Goal: Information Seeking & Learning: Learn about a topic

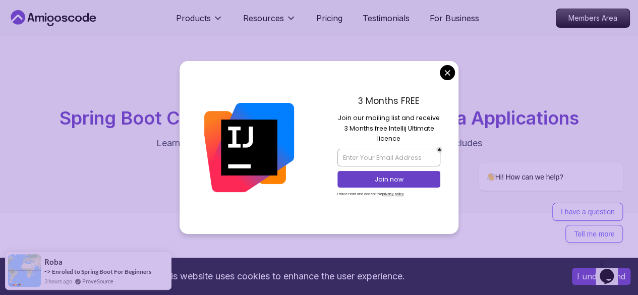
scroll to position [106, 0]
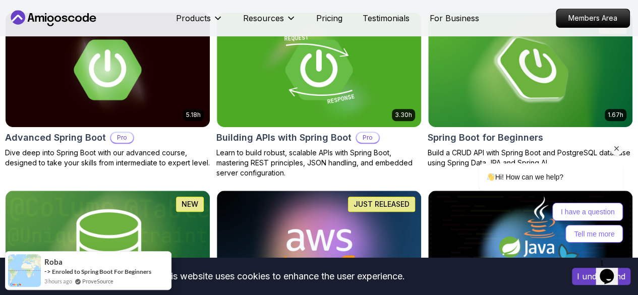
scroll to position [305, 0]
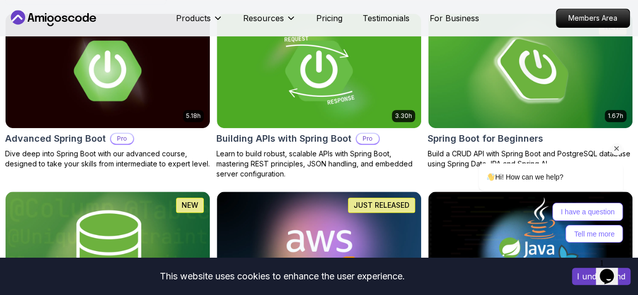
click at [546, 91] on div "Hi! How can we help? I have a question Tell me more" at bounding box center [537, 159] width 182 height 176
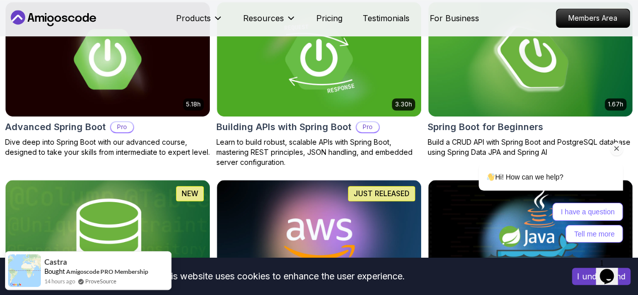
scroll to position [317, 0]
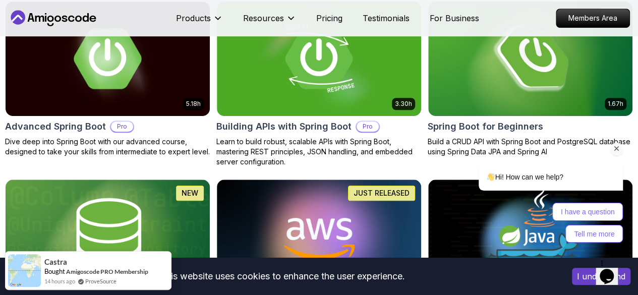
click at [547, 98] on div "Hi! How can we help? I have a question Tell me more" at bounding box center [537, 159] width 182 height 176
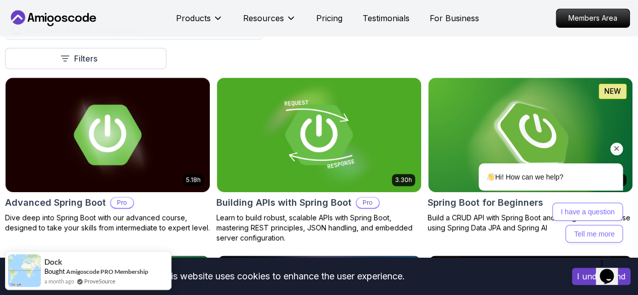
scroll to position [242, 0]
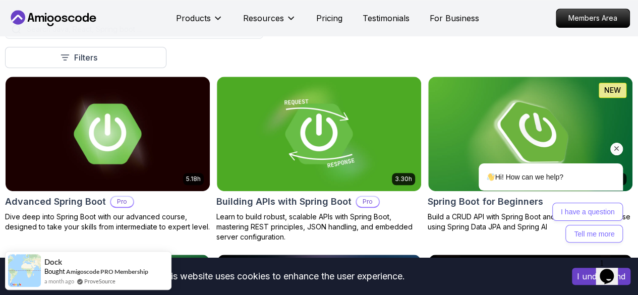
click at [536, 102] on div "Hi! How can we help? I have a question Tell me more" at bounding box center [537, 159] width 182 height 176
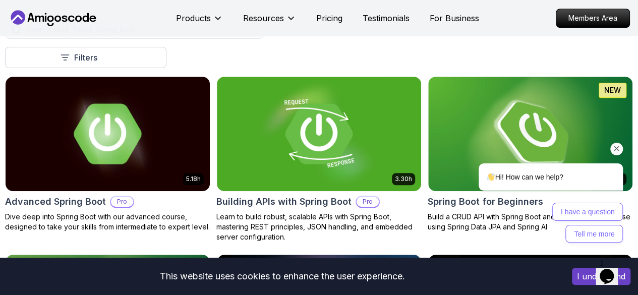
click at [526, 112] on div "Hi! How can we help? I have a question Tell me more" at bounding box center [537, 159] width 182 height 176
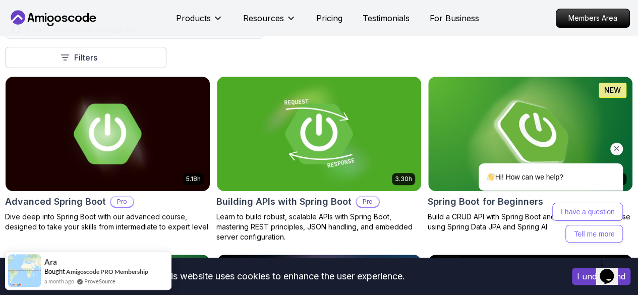
click at [503, 101] on div "Hi! How can we help? I have a question Tell me more" at bounding box center [537, 159] width 182 height 176
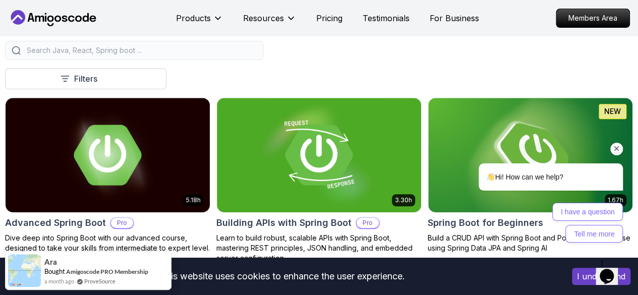
scroll to position [219, 0]
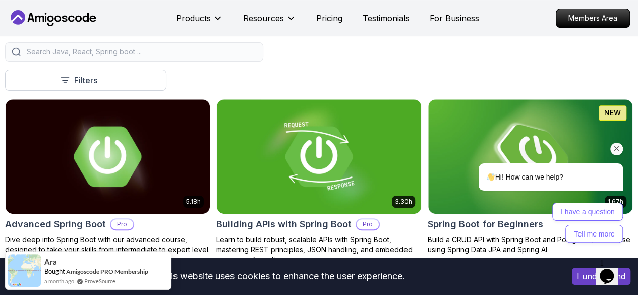
click at [618, 150] on icon "Chat attention grabber" at bounding box center [616, 148] width 9 height 9
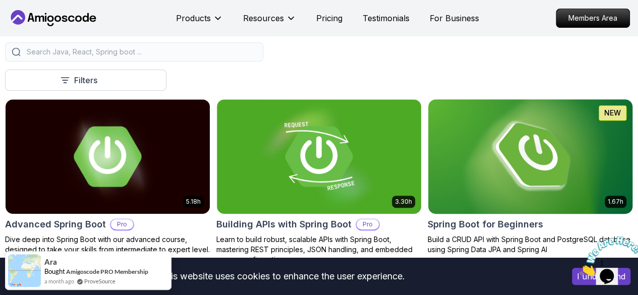
click at [573, 158] on img at bounding box center [530, 156] width 214 height 120
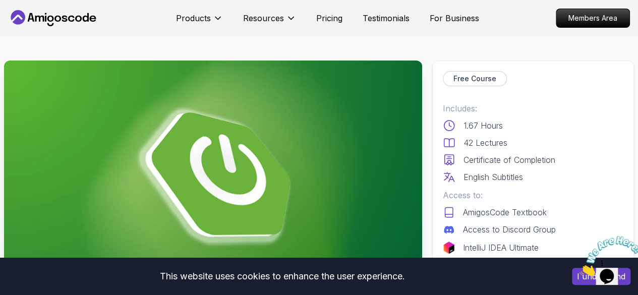
drag, startPoint x: 573, startPoint y: 158, endPoint x: 578, endPoint y: 142, distance: 16.4
click at [578, 142] on div "Includes: 1.67 Hours 42 Lectures Certificate of Completion English Subtitles Ac…" at bounding box center [533, 177] width 180 height 151
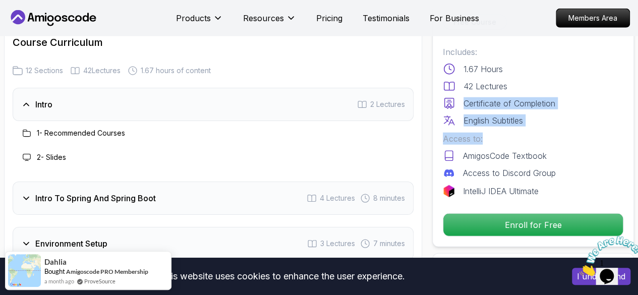
scroll to position [1307, 0]
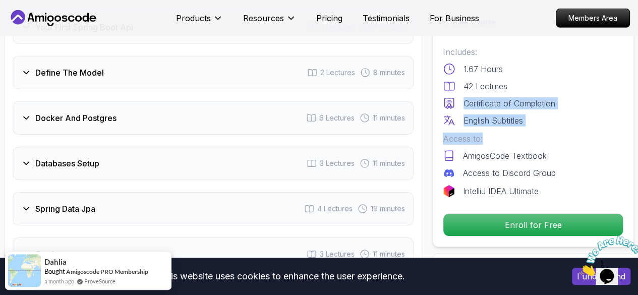
click at [93, 112] on h3 "Docker And Postgres" at bounding box center [75, 118] width 81 height 12
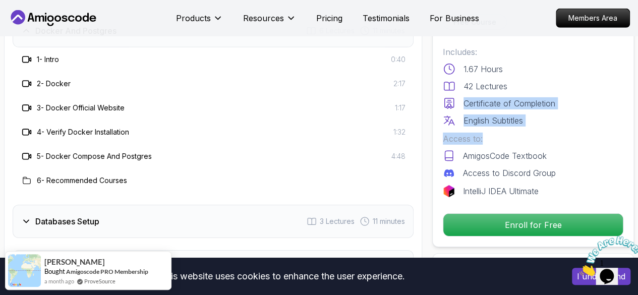
scroll to position [1580, 0]
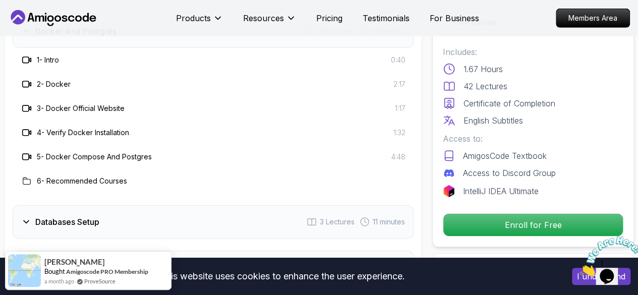
click at [65, 178] on h3 "6 - Recommended Courses" at bounding box center [82, 181] width 90 height 10
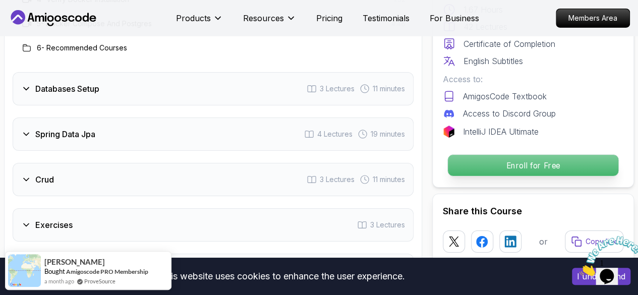
click at [548, 155] on p "Enroll for Free" at bounding box center [533, 165] width 170 height 21
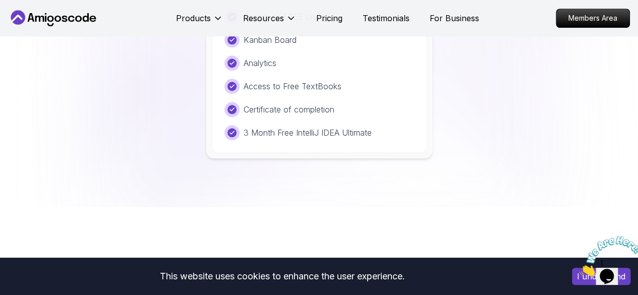
scroll to position [2270, 0]
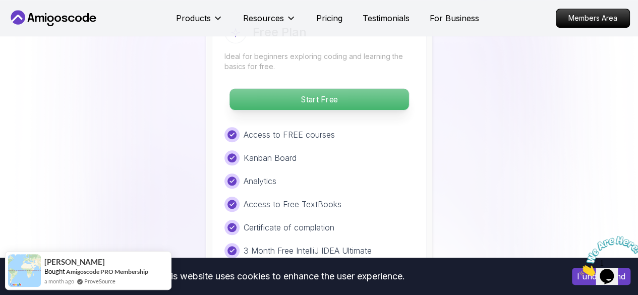
drag, startPoint x: 318, startPoint y: 99, endPoint x: 332, endPoint y: 103, distance: 14.7
click at [319, 99] on p "Start Free" at bounding box center [318, 99] width 179 height 21
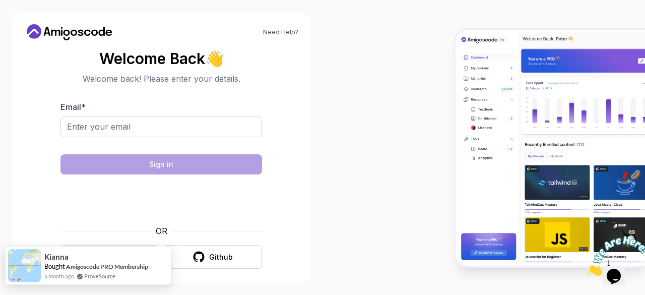
click at [136, 261] on div "Kianna Bought Amigoscode PRO Membership a month ago ProveSource" at bounding box center [78, 266] width 145 height 38
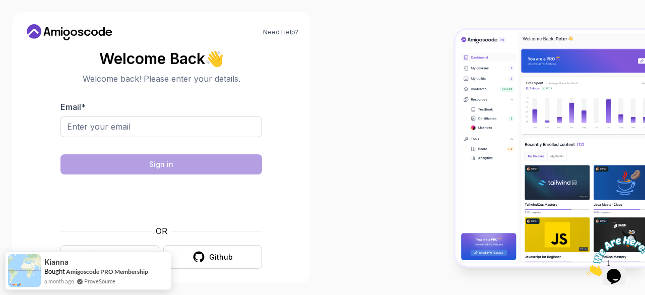
scroll to position [8, 0]
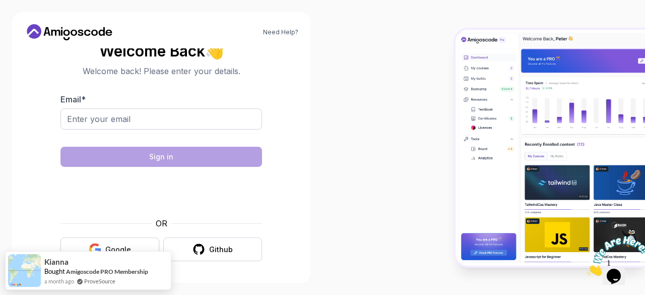
click at [143, 240] on button "Google" at bounding box center [110, 249] width 99 height 24
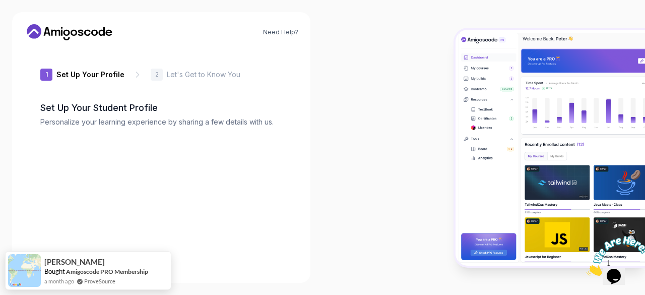
type input "shinyquokkae16bd"
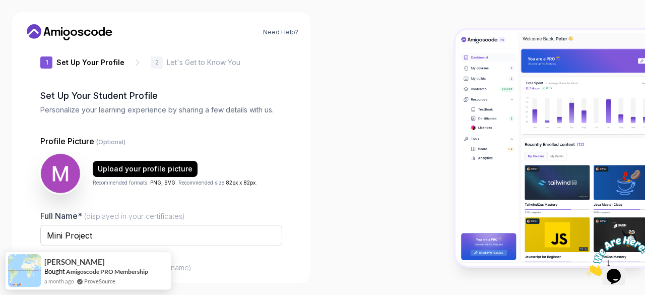
scroll to position [39, 0]
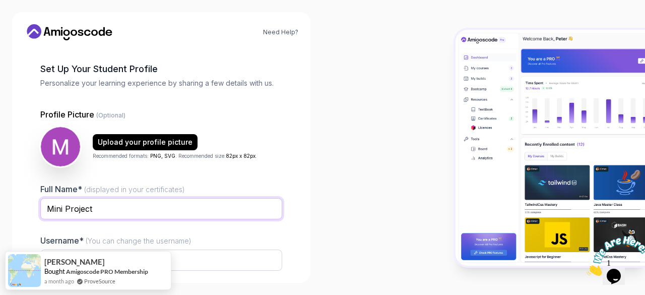
click at [93, 207] on input "Mini Project" at bounding box center [161, 208] width 242 height 21
click at [92, 207] on input "Mini Project" at bounding box center [161, 208] width 242 height 21
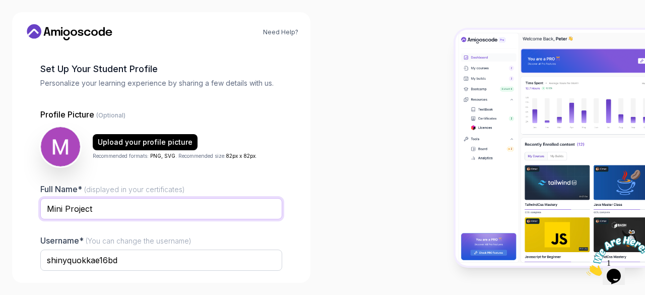
click at [92, 207] on input "Mini Project" at bounding box center [161, 208] width 242 height 21
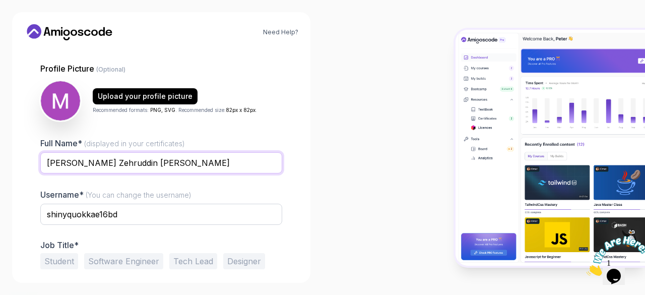
scroll to position [85, 0]
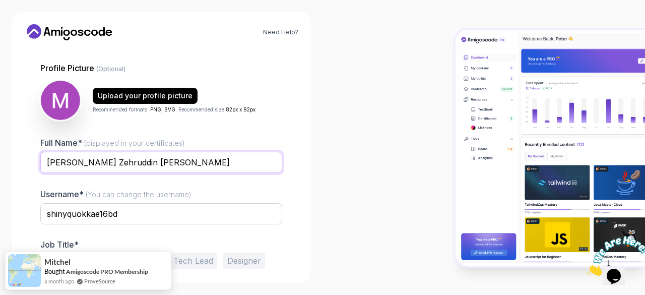
type input "Mohamed Zehruddin Badusha M K"
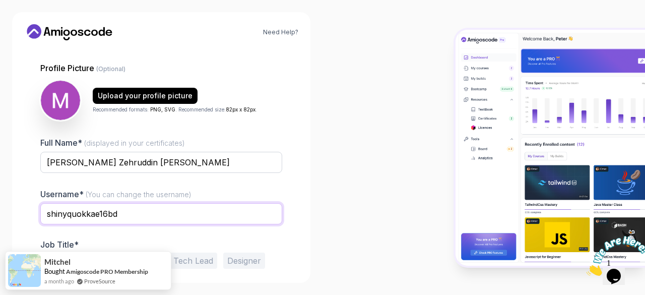
click at [92, 213] on input "shinyquokkae16bd" at bounding box center [161, 213] width 242 height 21
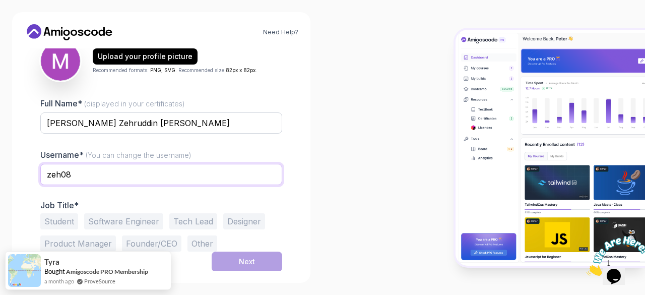
type input "zeh08"
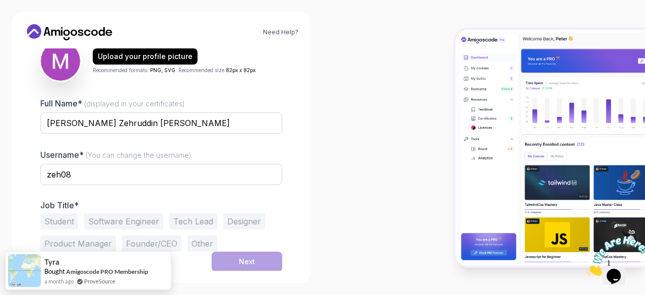
click at [61, 218] on button "Student" at bounding box center [59, 221] width 38 height 16
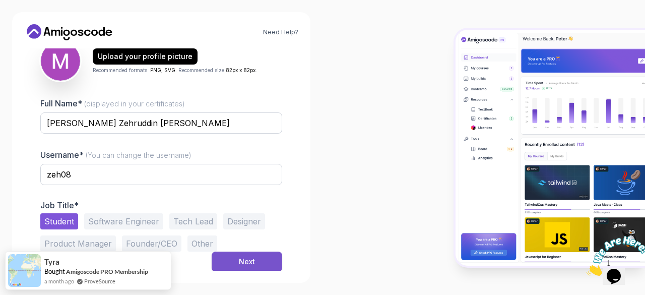
click at [245, 258] on div "Next" at bounding box center [247, 262] width 16 height 10
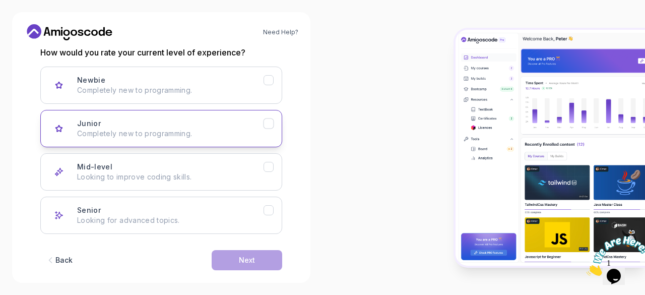
scroll to position [156, 0]
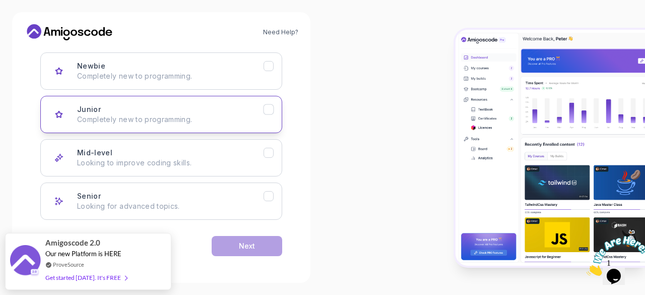
click at [183, 122] on p "Completely new to programming." at bounding box center [170, 119] width 187 height 10
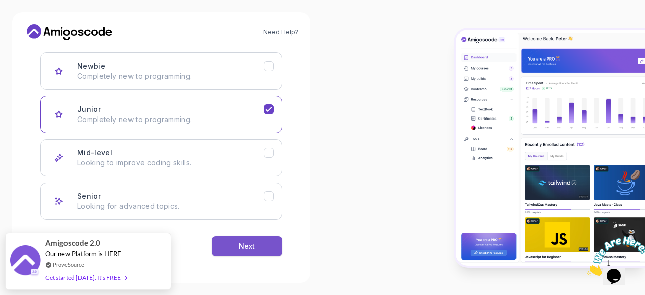
click at [236, 240] on button "Next" at bounding box center [247, 246] width 71 height 20
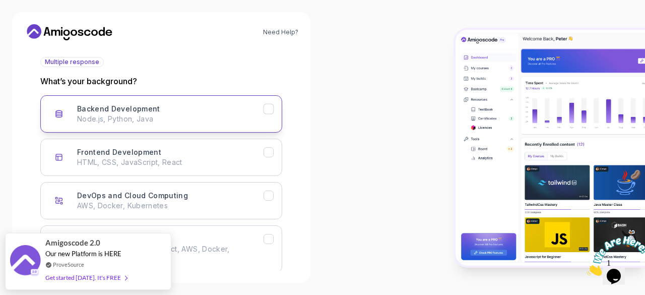
scroll to position [114, 0]
click at [270, 111] on icon "Backend Development" at bounding box center [269, 108] width 10 height 10
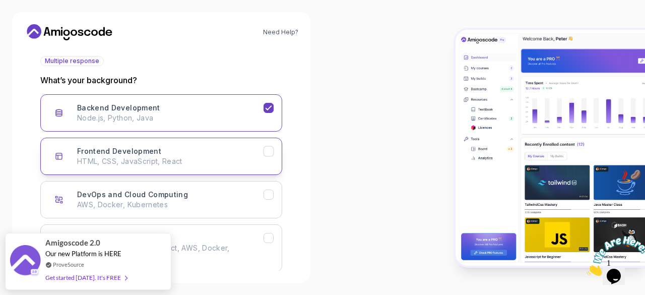
click at [271, 154] on icon "Frontend Development" at bounding box center [269, 152] width 10 height 10
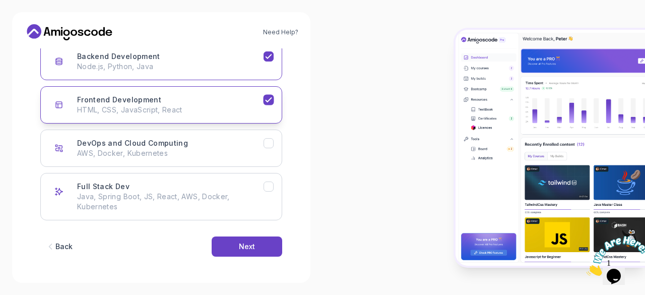
scroll to position [166, 0]
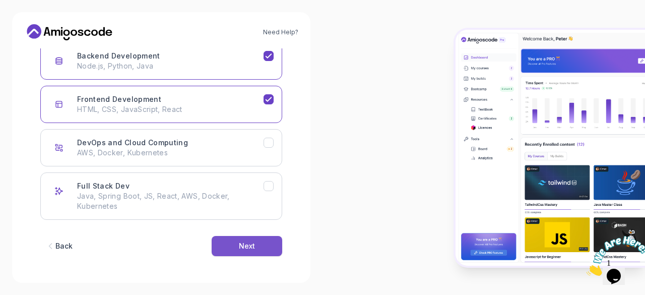
click at [240, 236] on button "Next" at bounding box center [247, 246] width 71 height 20
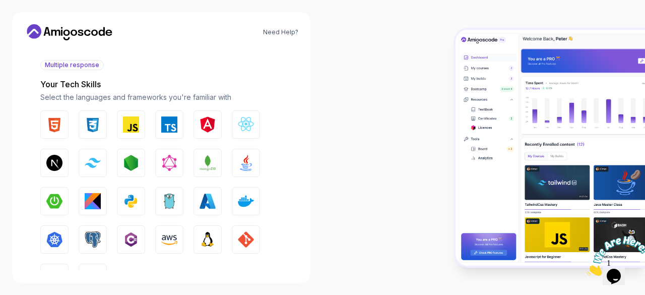
scroll to position [132, 0]
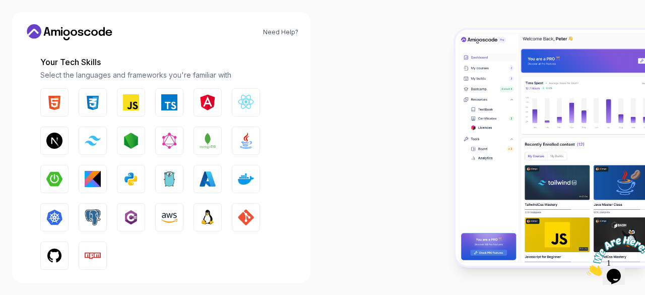
drag, startPoint x: 61, startPoint y: 107, endPoint x: 70, endPoint y: 105, distance: 9.9
click at [61, 106] on img "button" at bounding box center [54, 102] width 16 height 16
click at [94, 100] on img "button" at bounding box center [93, 102] width 16 height 16
click at [135, 101] on img "button" at bounding box center [131, 102] width 16 height 16
click at [246, 134] on img "button" at bounding box center [246, 141] width 16 height 16
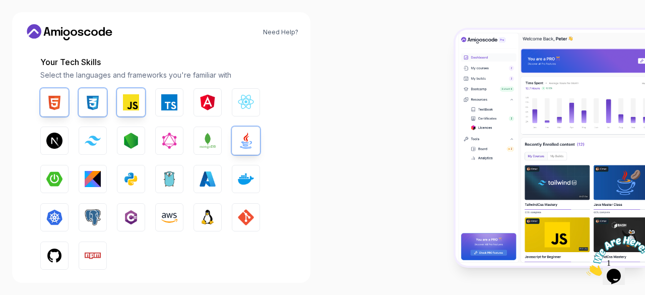
scroll to position [184, 0]
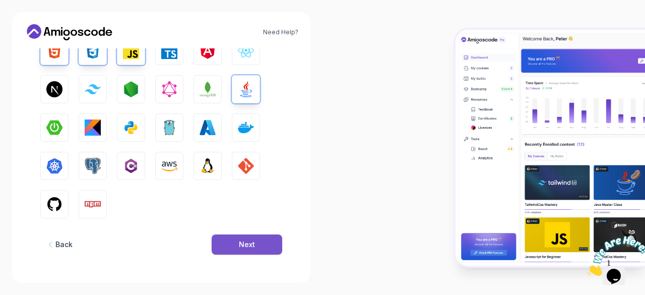
click at [252, 240] on div "Next" at bounding box center [247, 244] width 16 height 10
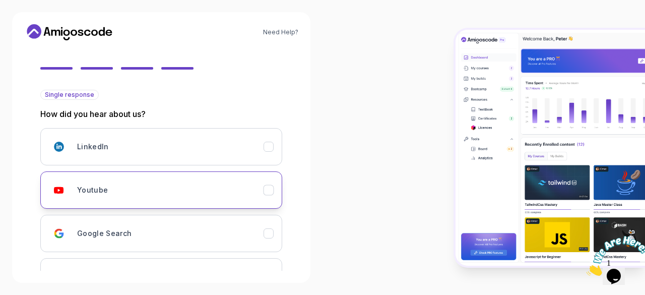
click at [251, 199] on div "Youtube" at bounding box center [170, 190] width 187 height 20
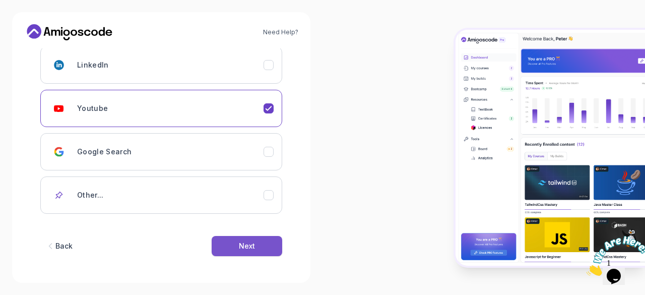
click at [246, 245] on div "Next" at bounding box center [247, 246] width 16 height 10
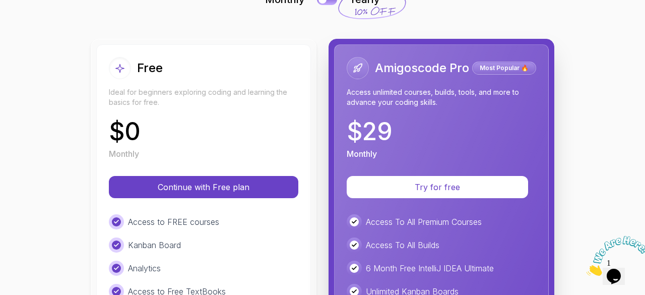
scroll to position [96, 0]
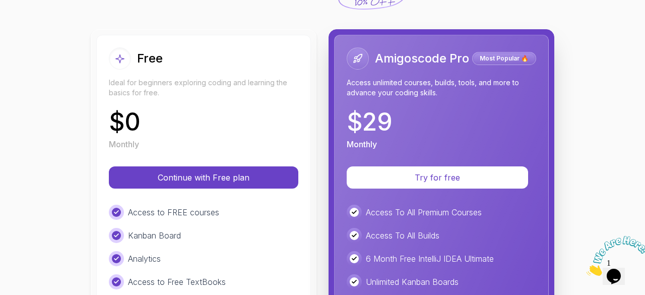
click at [259, 114] on div "$ 0 Monthly" at bounding box center [204, 130] width 190 height 40
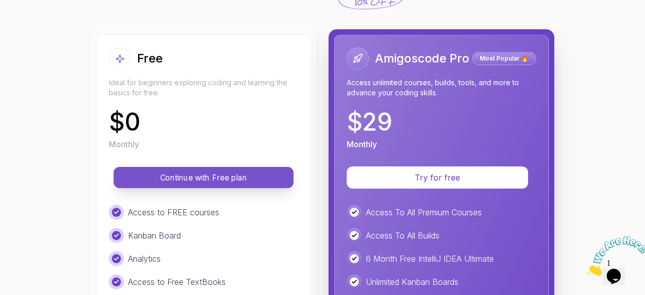
scroll to position [164, 0]
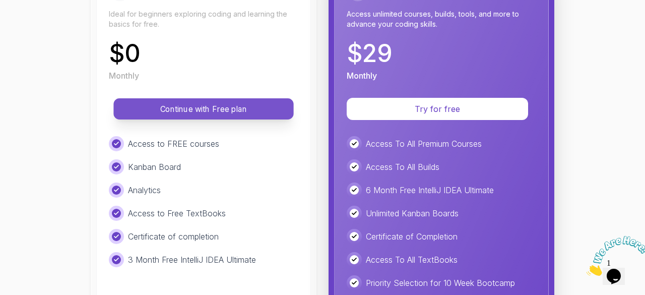
click at [236, 106] on p "Continue with Free plan" at bounding box center [203, 109] width 157 height 12
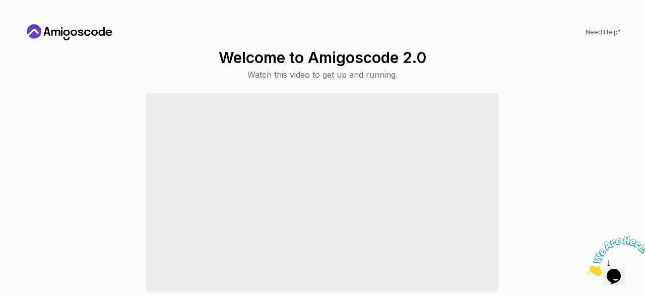
click at [587, 269] on icon "Close" at bounding box center [587, 273] width 0 height 9
click at [92, 36] on icon at bounding box center [69, 32] width 91 height 16
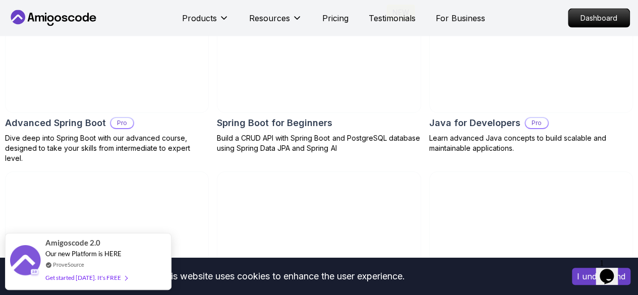
scroll to position [1111, 0]
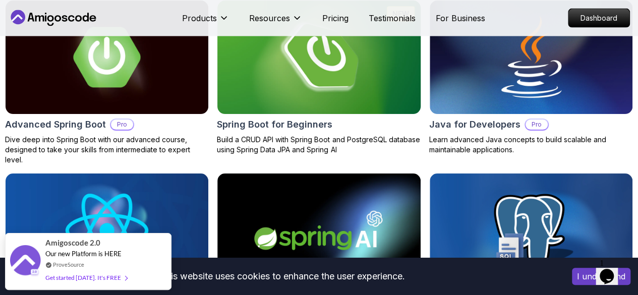
click at [359, 132] on div "Spring Boot for Beginners" at bounding box center [319, 124] width 204 height 14
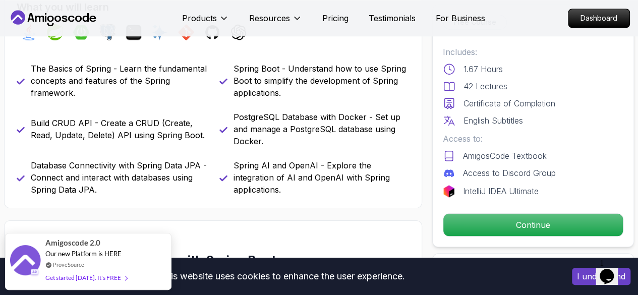
scroll to position [411, 0]
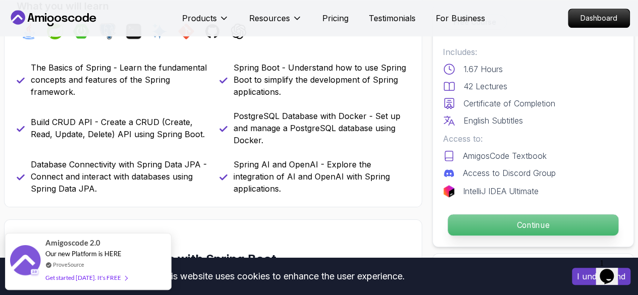
click at [505, 214] on p "Continue" at bounding box center [533, 224] width 170 height 21
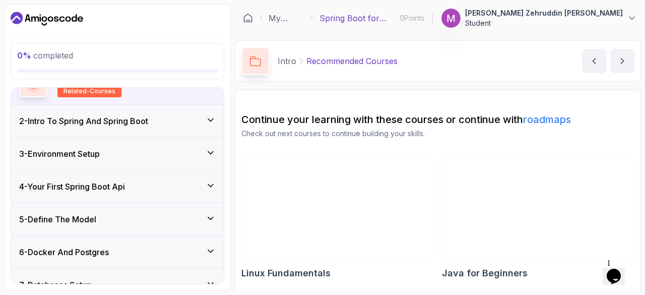
scroll to position [103, 0]
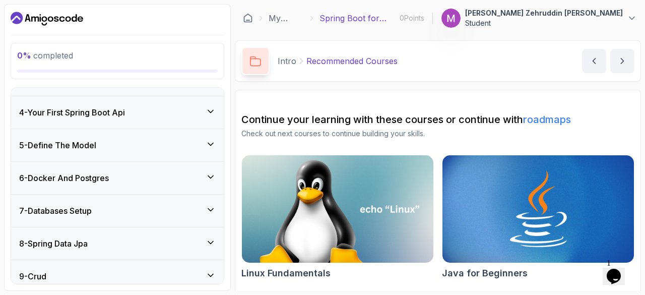
click at [168, 182] on div "6 - Docker And Postgres" at bounding box center [117, 178] width 197 height 12
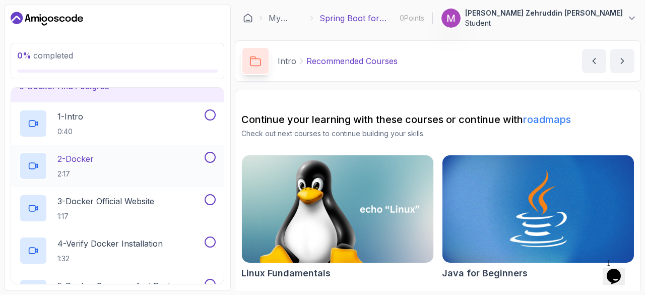
scroll to position [203, 0]
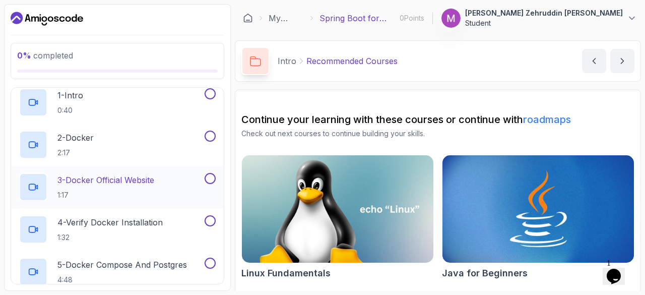
click at [183, 191] on div "3 - Docker Official Website 1:17" at bounding box center [111, 187] width 184 height 28
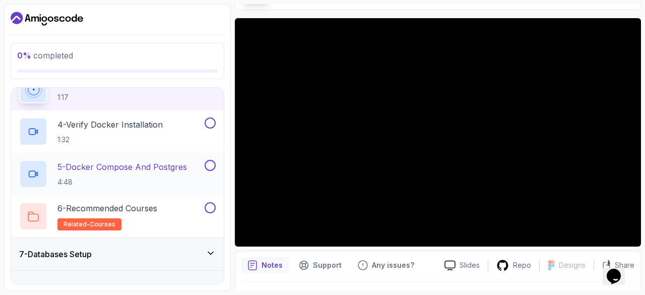
scroll to position [301, 0]
click at [152, 165] on p "5 - Docker Compose And Postgres" at bounding box center [122, 166] width 130 height 12
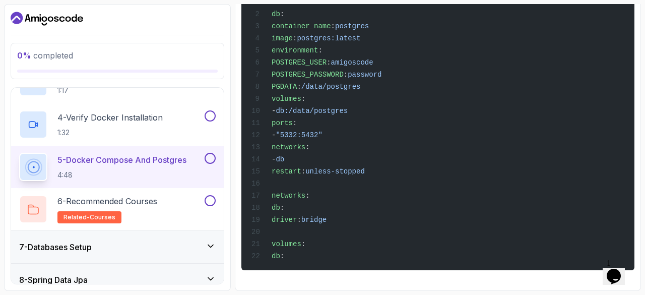
scroll to position [345, 0]
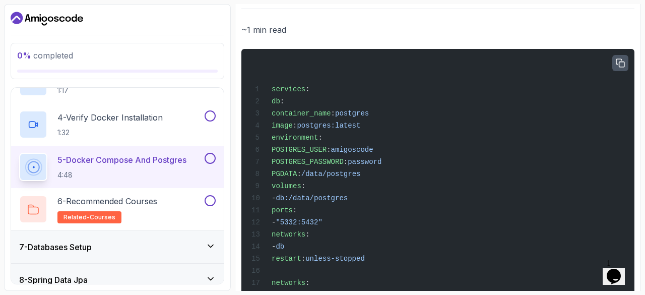
click at [622, 57] on button "button" at bounding box center [621, 63] width 16 height 16
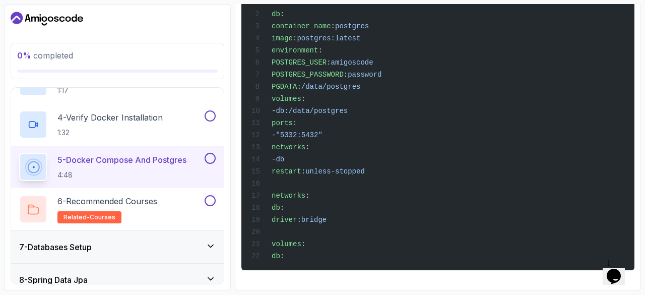
scroll to position [438, 0]
